Goal: Find specific page/section

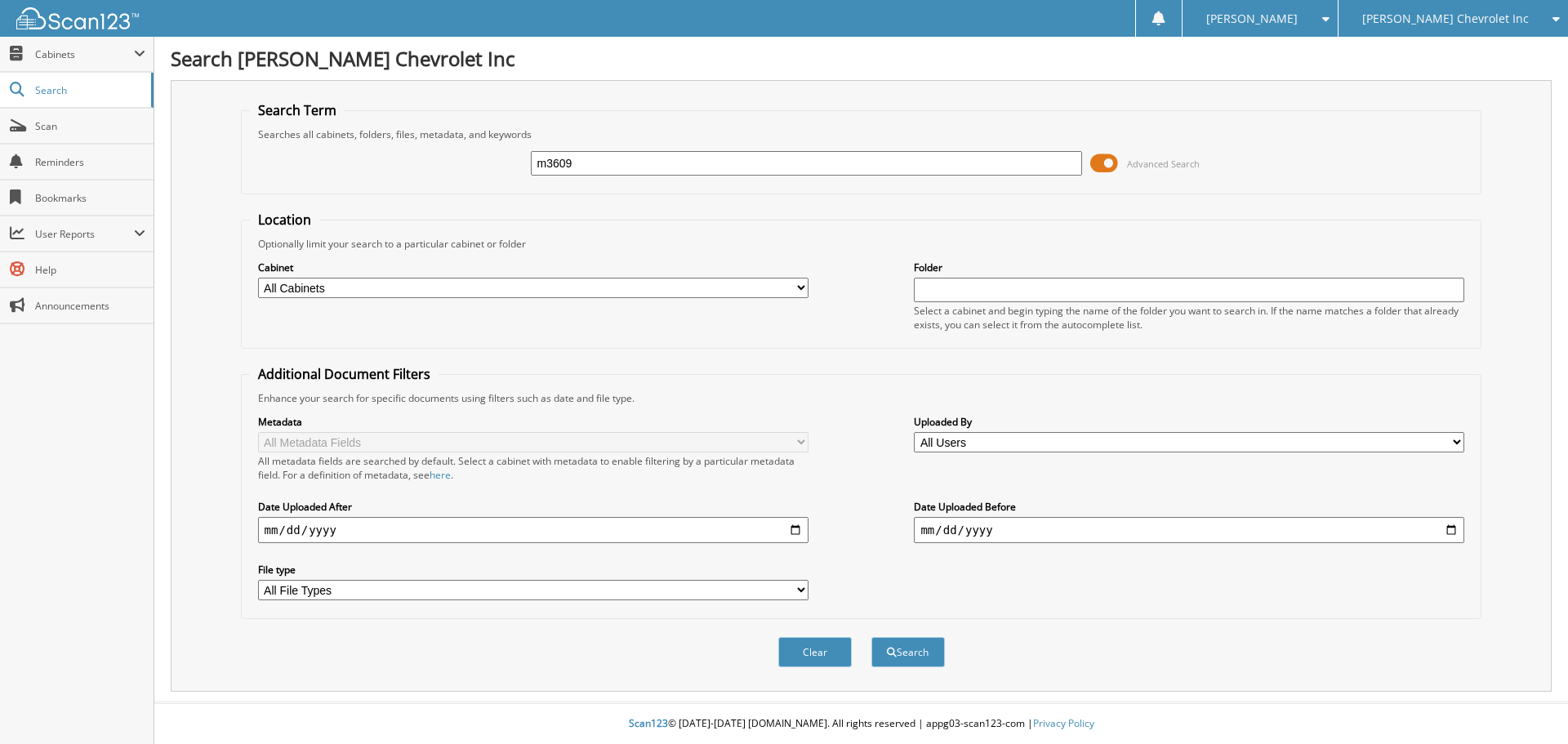
type input "m3609"
click at [871, 637] on button "Search" at bounding box center [908, 652] width 73 height 30
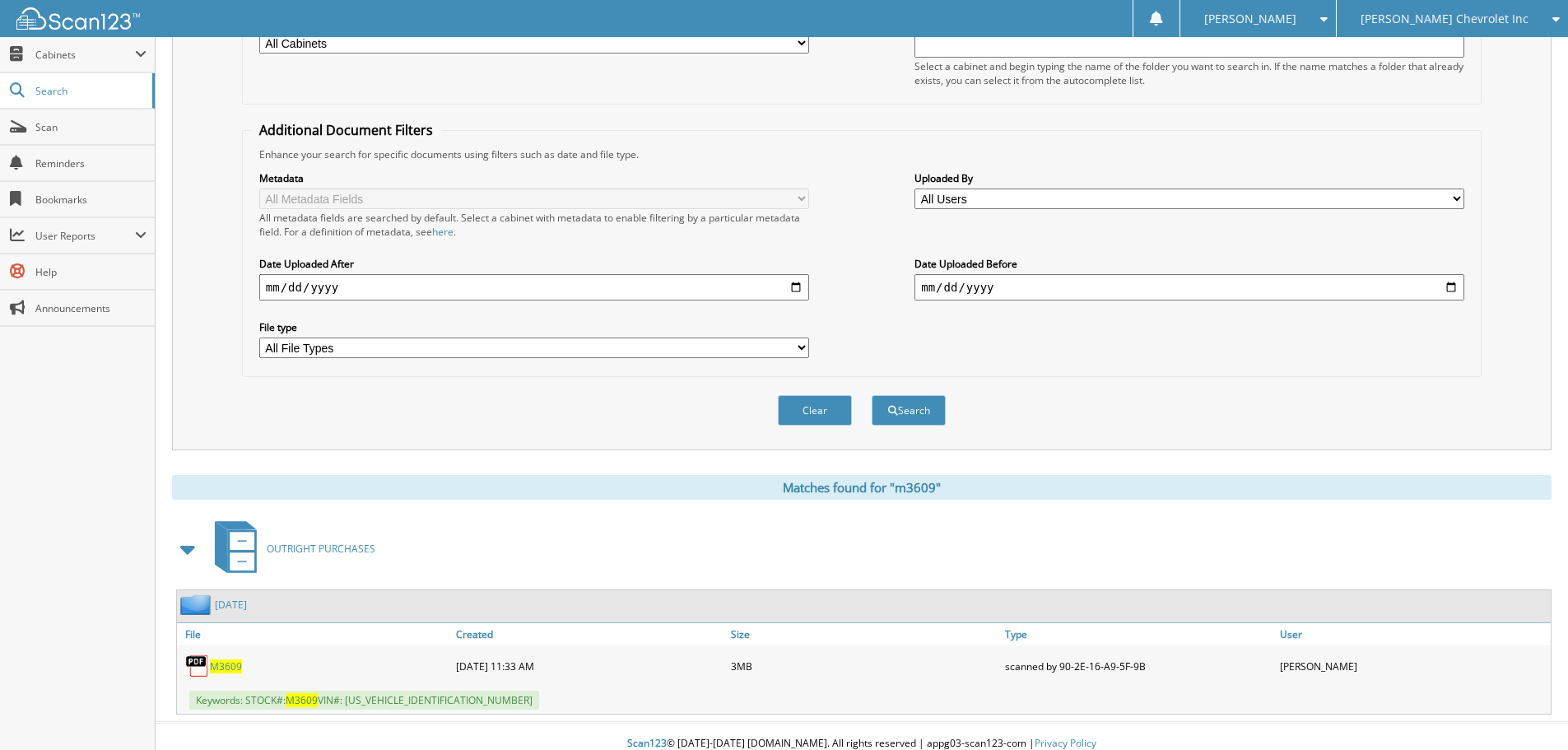
scroll to position [262, 0]
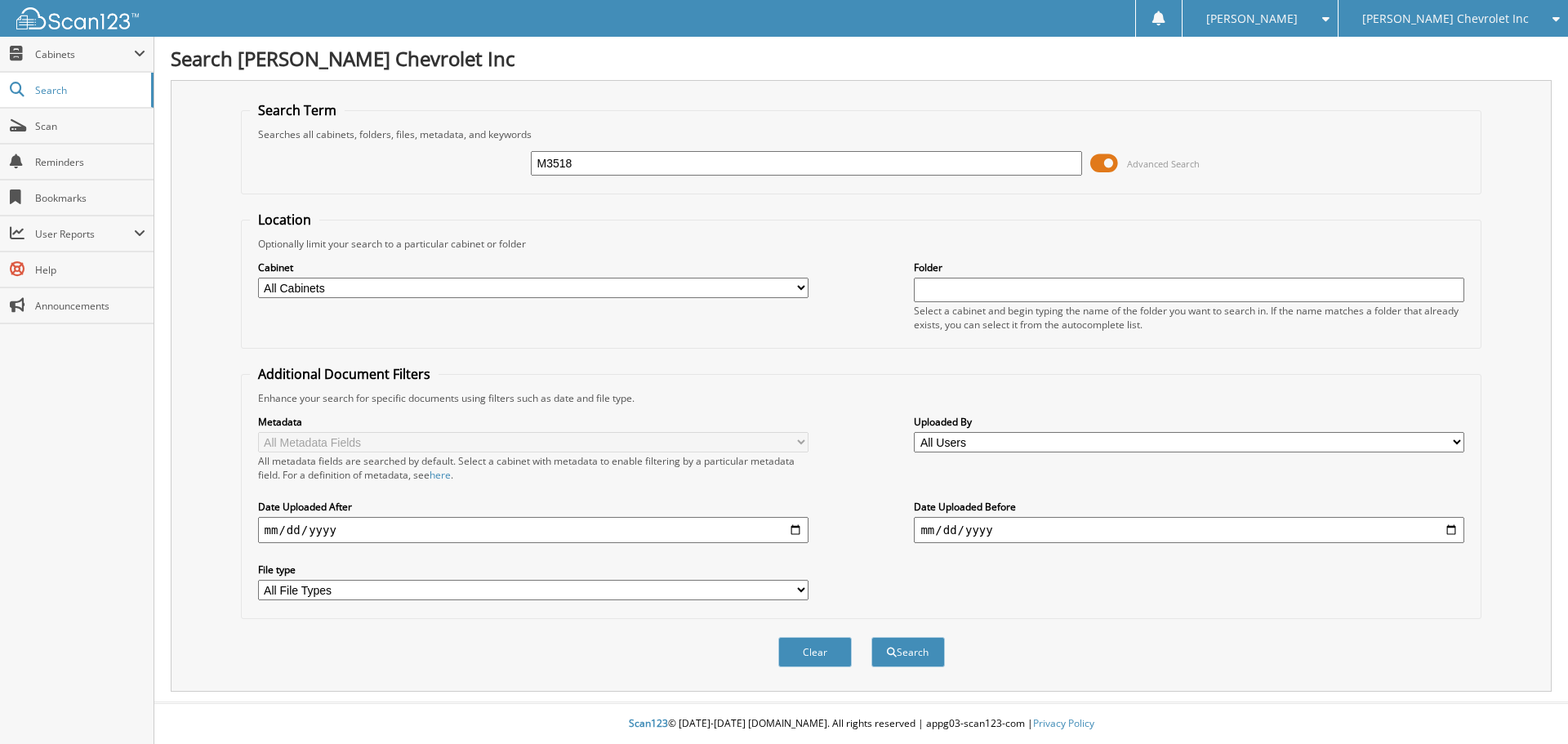
type input "M3518"
click at [871, 637] on button "Search" at bounding box center [908, 652] width 73 height 30
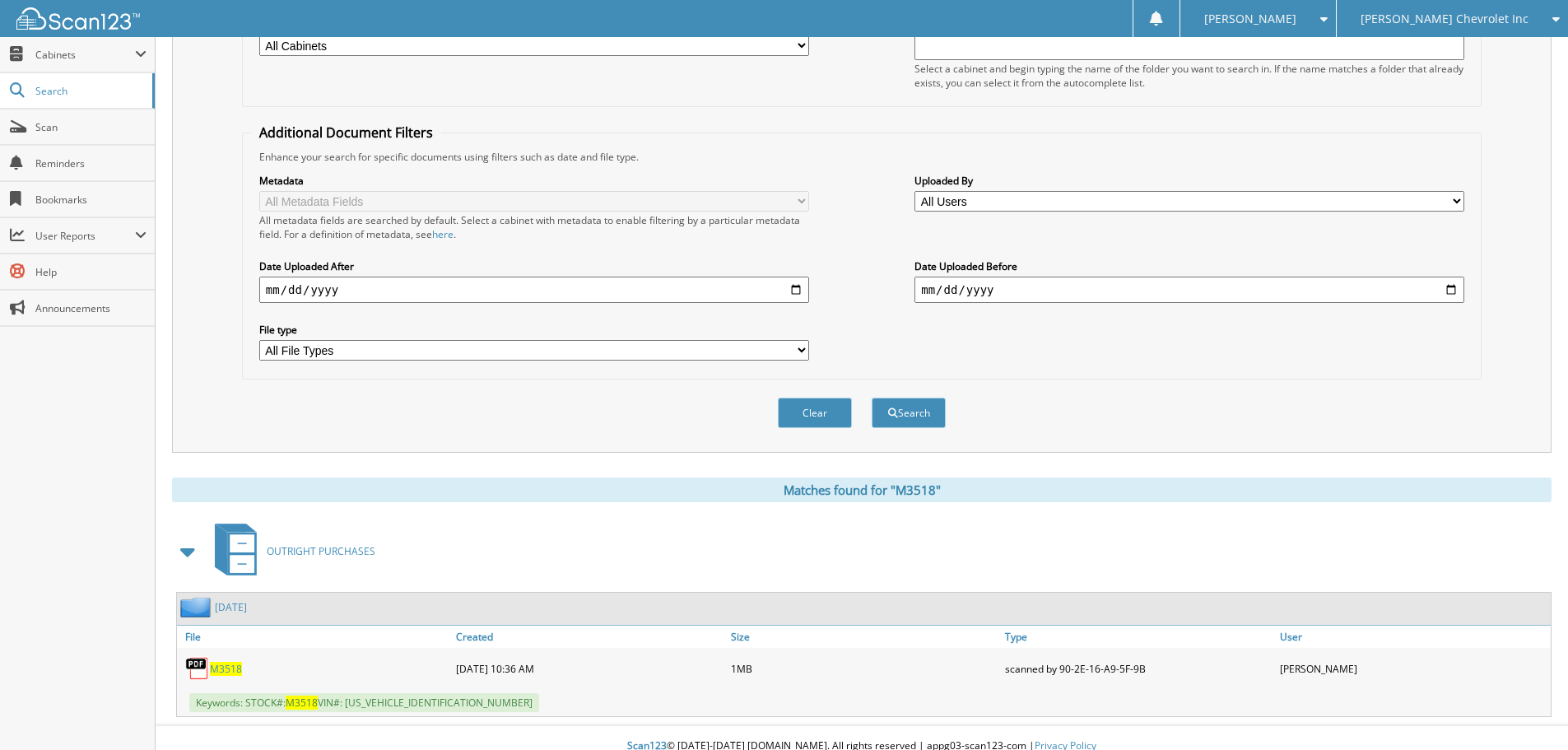
scroll to position [262, 0]
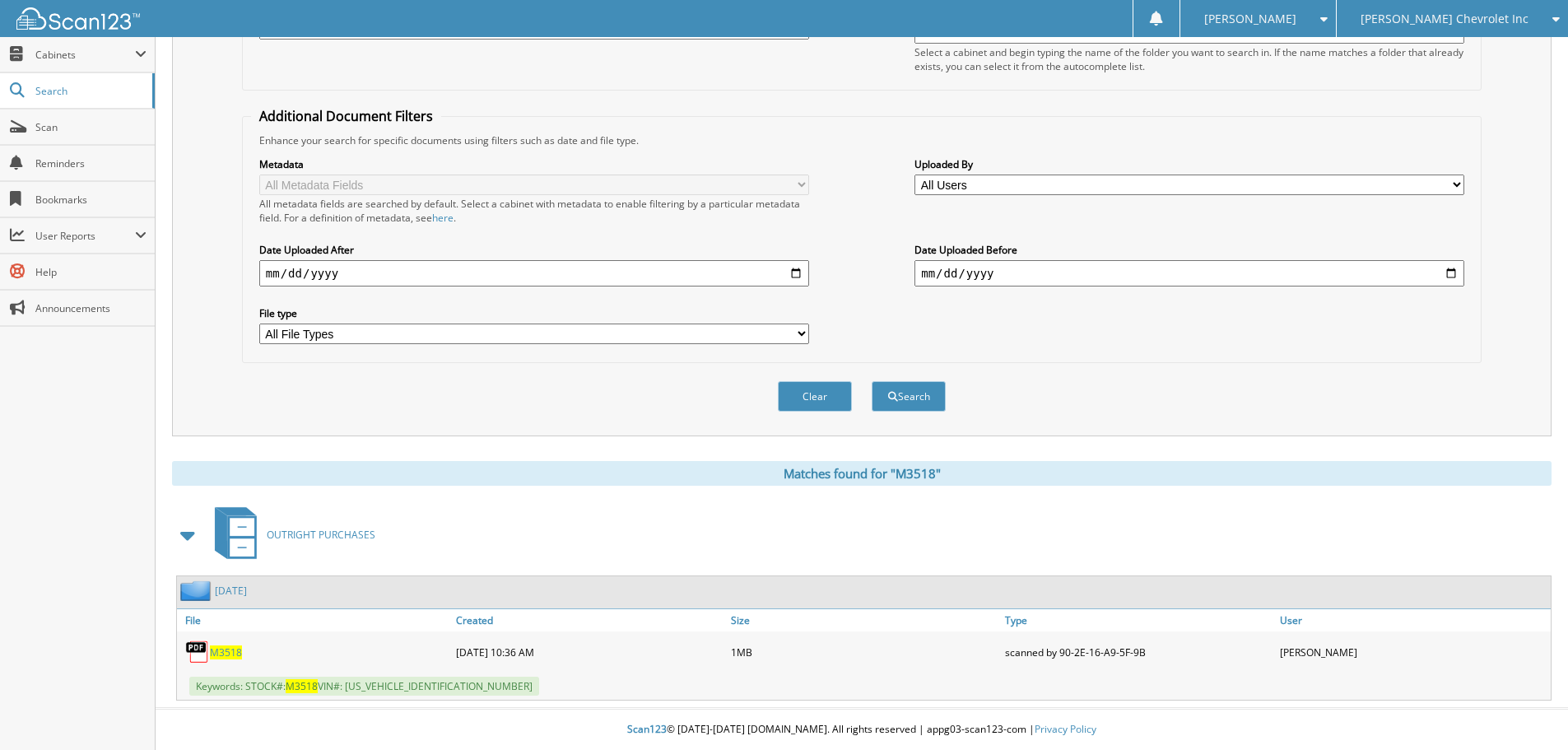
click at [217, 652] on span "M3518" at bounding box center [226, 652] width 32 height 14
